Goal: Task Accomplishment & Management: Use online tool/utility

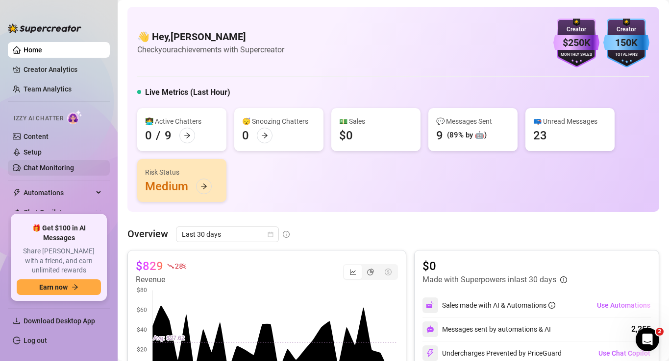
click at [51, 166] on link "Chat Monitoring" at bounding box center [49, 168] width 50 height 8
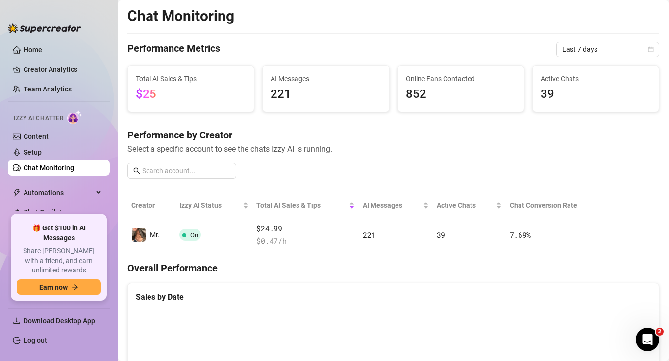
scroll to position [4, 0]
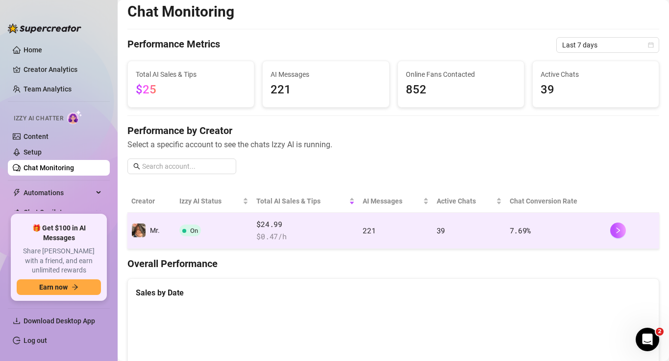
click at [342, 234] on span "$ 0.47 /h" at bounding box center [305, 237] width 98 height 12
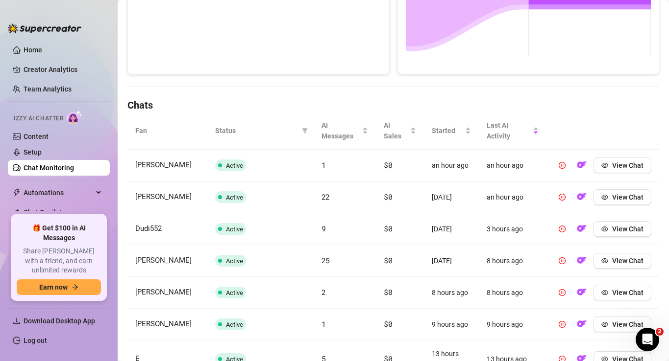
scroll to position [254, 0]
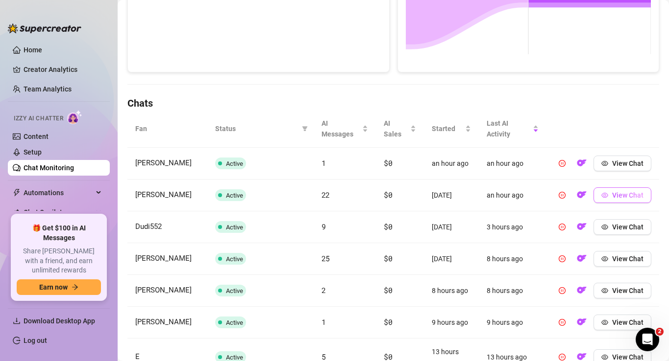
click at [609, 193] on button "View Chat" at bounding box center [622, 196] width 58 height 16
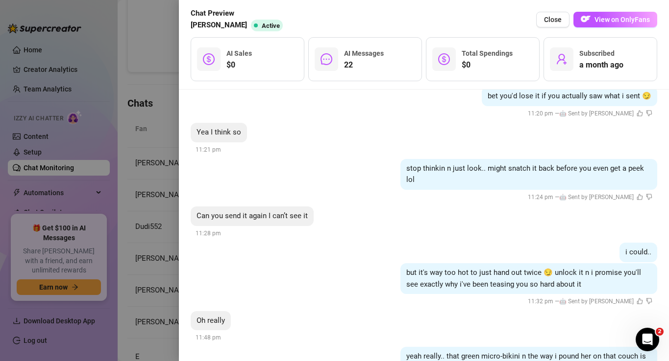
scroll to position [2217, 0]
